Goal: Information Seeking & Learning: Compare options

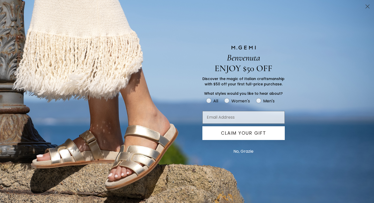
click at [367, 7] on icon "Close dialog" at bounding box center [367, 7] width 4 height 4
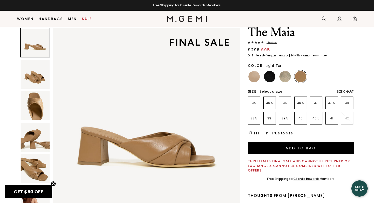
scroll to position [19, 0]
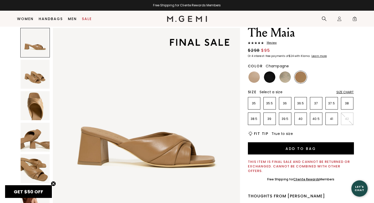
click at [287, 77] on img at bounding box center [284, 76] width 11 height 11
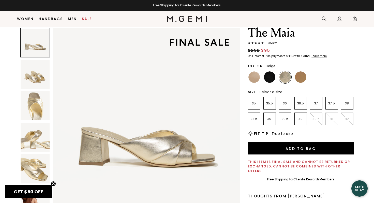
click at [256, 79] on img at bounding box center [253, 76] width 11 height 11
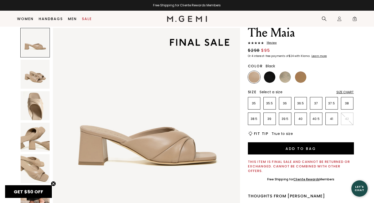
click at [269, 76] on img at bounding box center [269, 76] width 11 height 11
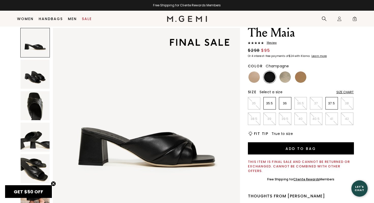
click at [287, 80] on img at bounding box center [284, 76] width 11 height 11
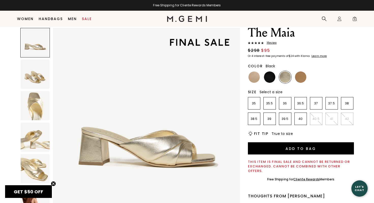
click at [276, 78] on ul at bounding box center [301, 77] width 106 height 12
click at [270, 75] on img at bounding box center [269, 76] width 11 height 11
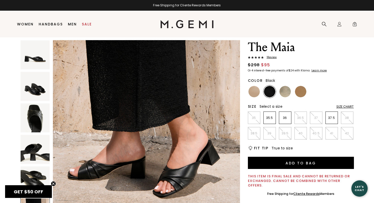
scroll to position [18, 0]
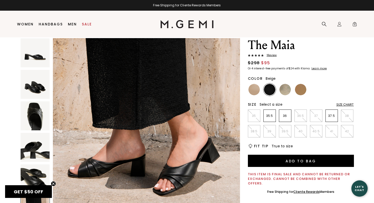
click at [256, 89] on img at bounding box center [253, 89] width 11 height 11
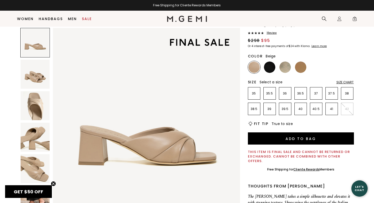
scroll to position [23, 0]
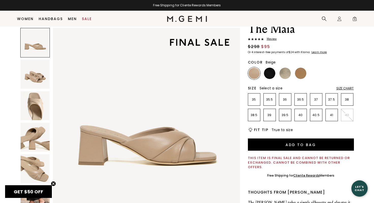
click at [301, 79] on div "The Maia 1 Review $298 $95 Or 4 interest-free payments of $24 with Klarna Learn…" at bounding box center [301, 173] width 106 height 303
click at [301, 79] on img at bounding box center [300, 73] width 11 height 11
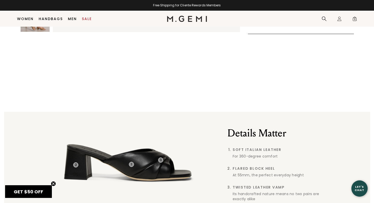
scroll to position [313, 0]
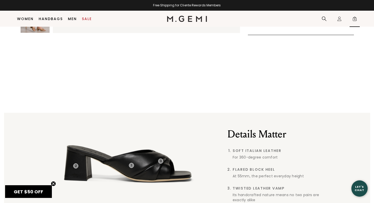
click at [353, 18] on span "6" at bounding box center [354, 19] width 5 height 5
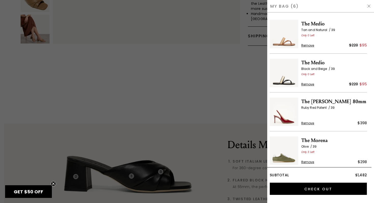
scroll to position [4, 0]
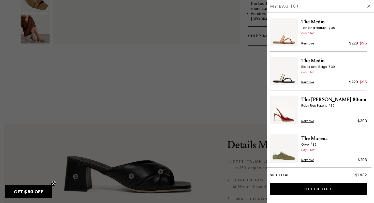
click at [307, 43] on span "Remove" at bounding box center [307, 43] width 13 height 4
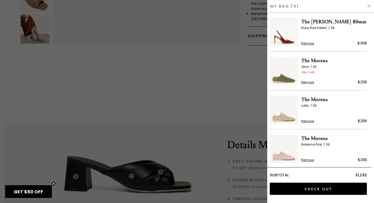
scroll to position [0, 0]
click at [307, 43] on span "Remove" at bounding box center [307, 43] width 13 height 4
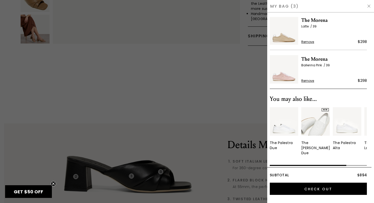
click at [319, 120] on img at bounding box center [315, 121] width 28 height 28
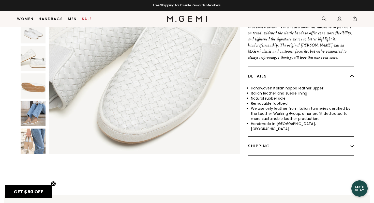
scroll to position [228, 0]
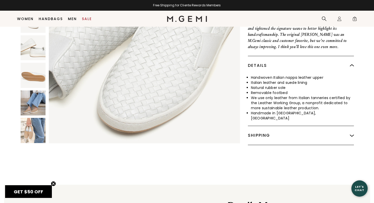
click at [35, 118] on img at bounding box center [33, 130] width 25 height 25
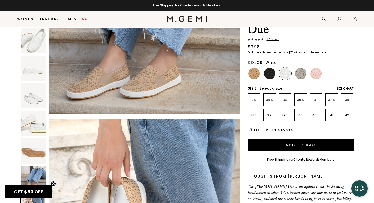
scroll to position [1041, 0]
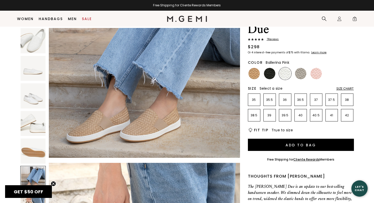
click at [322, 67] on li at bounding box center [316, 73] width 12 height 12
click at [315, 68] on img at bounding box center [315, 73] width 11 height 11
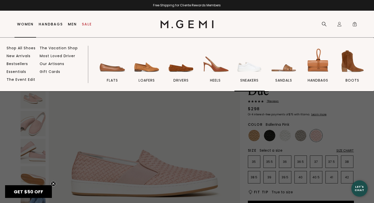
click at [246, 65] on img at bounding box center [249, 61] width 28 height 28
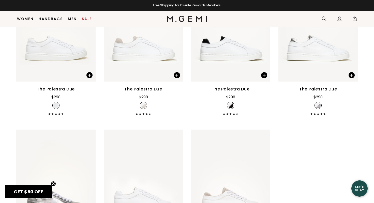
scroll to position [583, 0]
